Goal: Register for event/course

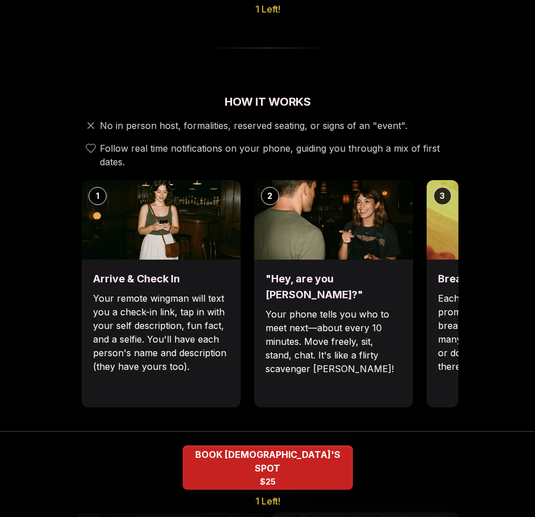
scroll to position [349, 0]
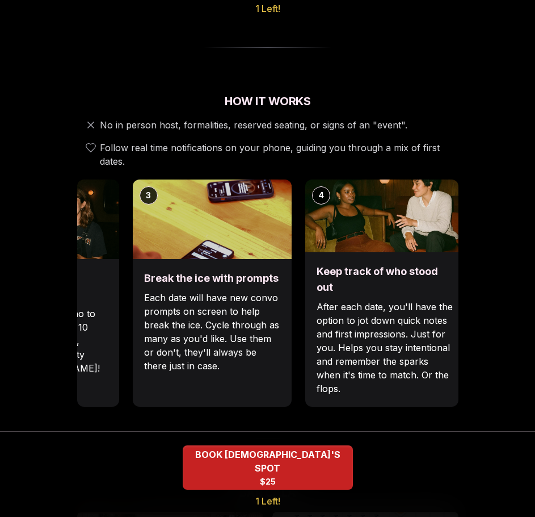
click at [148, 259] on div "Break the ice with prompts Each date will have new convo prompts on screen to h…" at bounding box center [212, 333] width 159 height 148
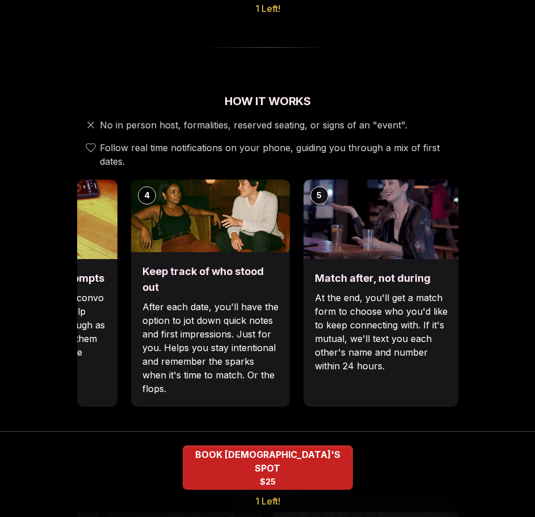
click at [131, 283] on div "Keep track of who stood out After each date, you'll have the option to jot down…" at bounding box center [210, 329] width 159 height 154
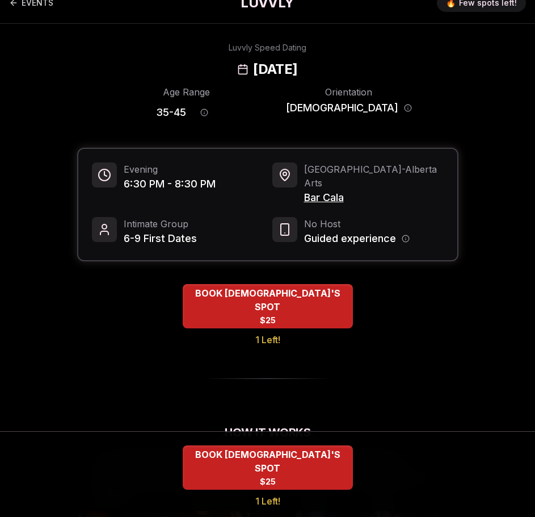
scroll to position [0, 0]
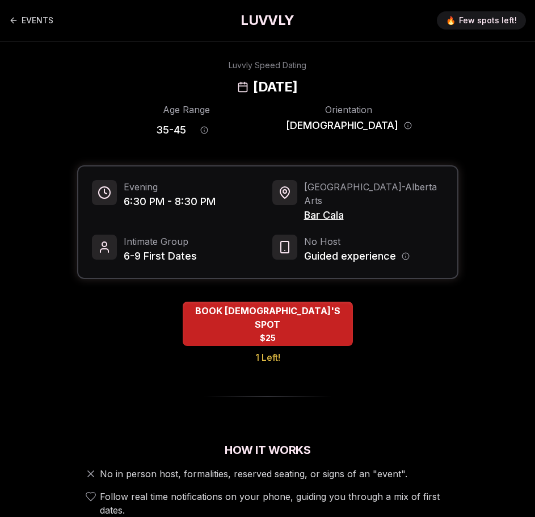
click at [328, 207] on span "Bar Cala" at bounding box center [374, 215] width 140 height 16
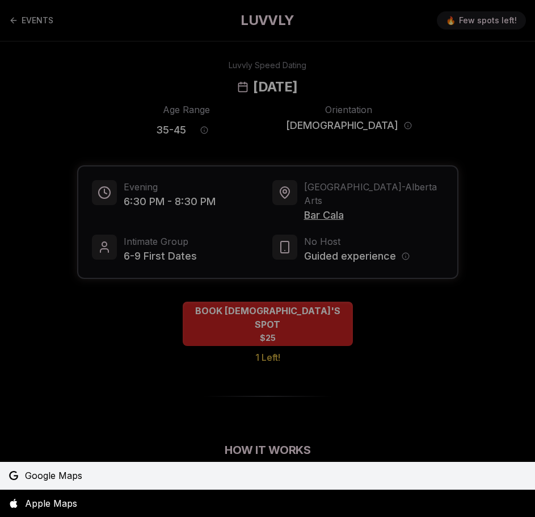
click at [52, 486] on link "Google Maps" at bounding box center [267, 475] width 535 height 27
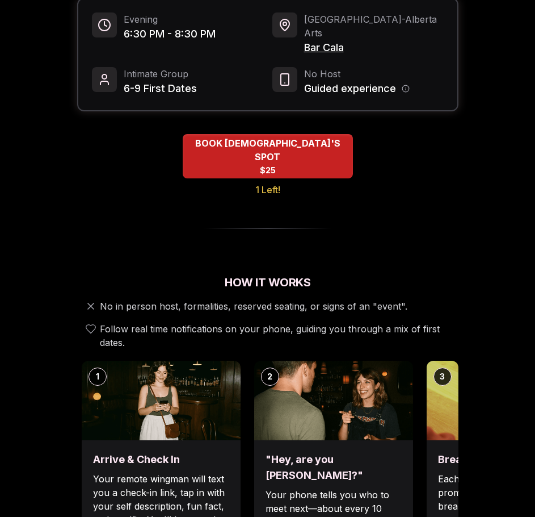
scroll to position [240, 0]
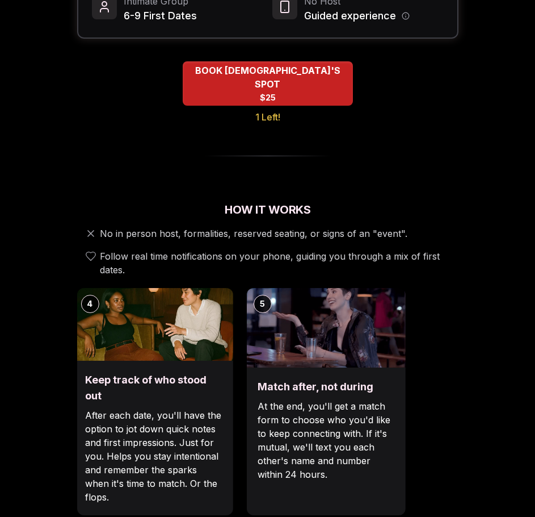
click at [77, 377] on div "Keep track of who stood out After each date, you'll have the option to jot down…" at bounding box center [153, 438] width 159 height 154
